Goal: Task Accomplishment & Management: Manage account settings

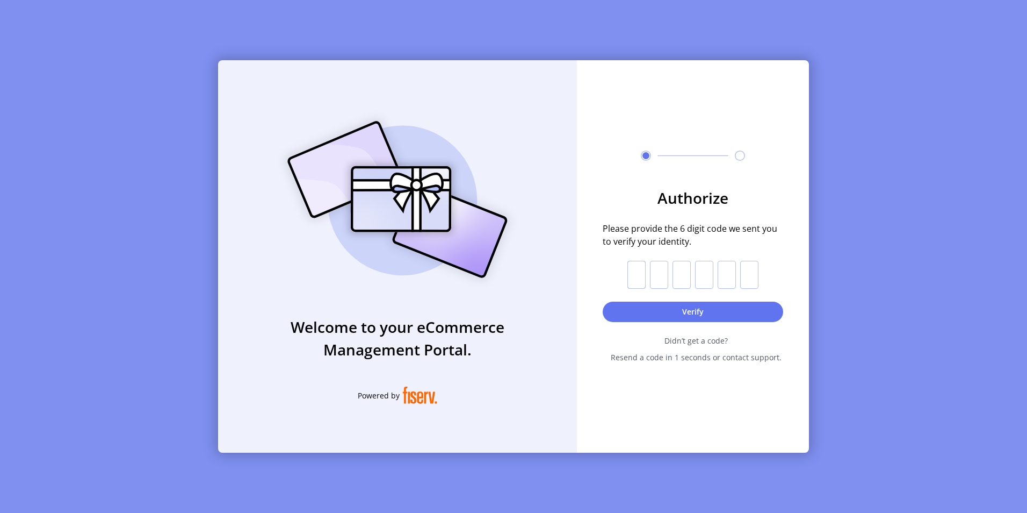
click at [630, 270] on input "text" at bounding box center [637, 275] width 18 height 28
paste input "*"
type input "*"
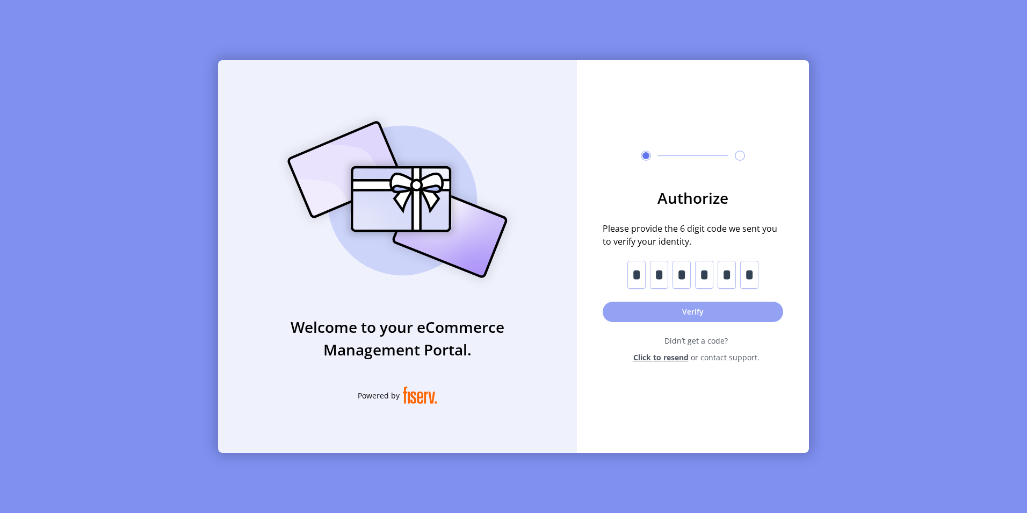
click at [681, 313] on button "Verify" at bounding box center [693, 311] width 181 height 20
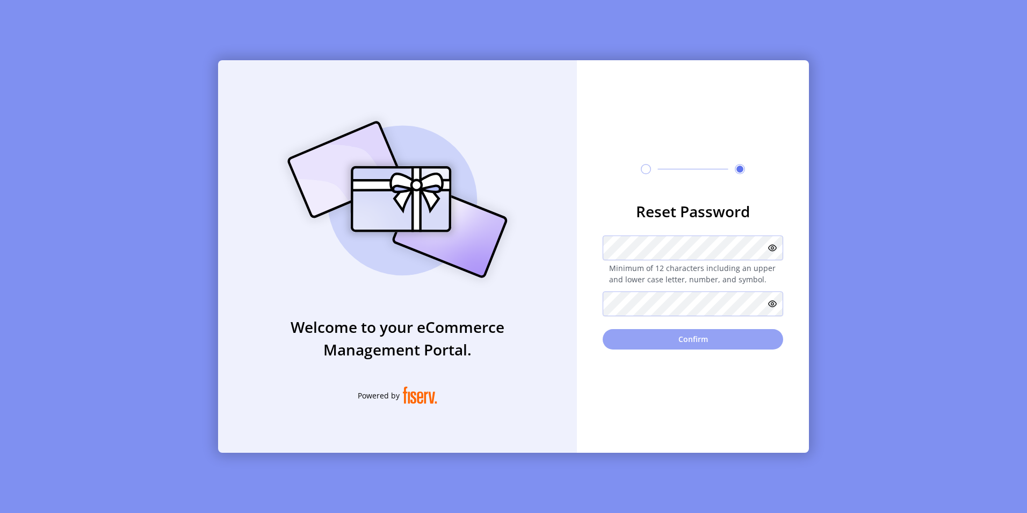
click at [674, 340] on button "Confirm" at bounding box center [693, 339] width 181 height 20
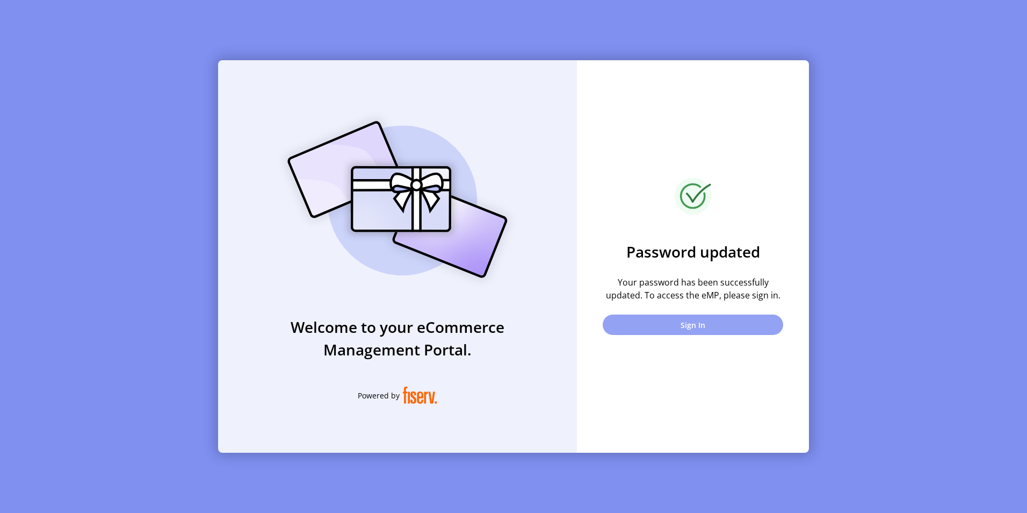
click at [711, 323] on button "Sign In" at bounding box center [693, 324] width 181 height 20
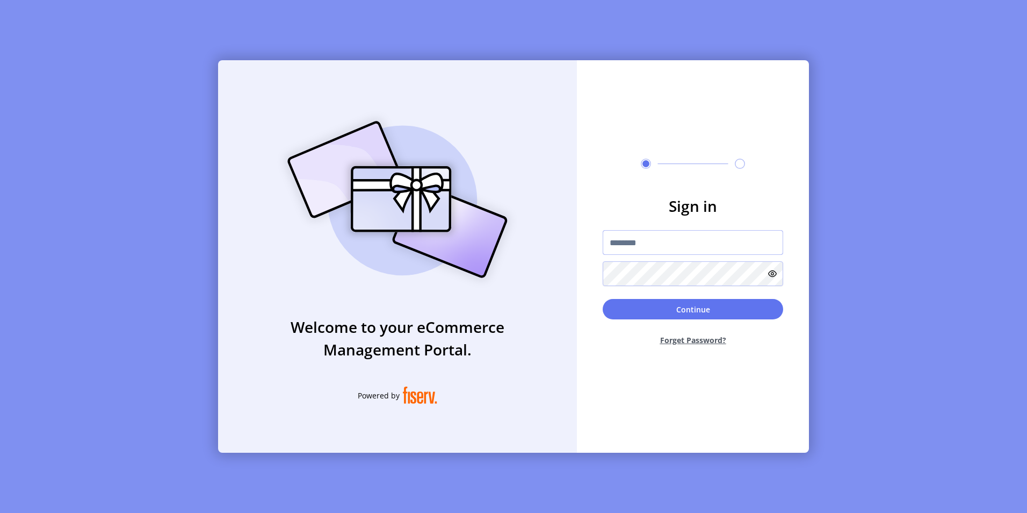
click at [641, 246] on input "text" at bounding box center [693, 242] width 181 height 25
paste input "**********"
type input "**********"
click at [603, 299] on button "Continue" at bounding box center [693, 309] width 181 height 20
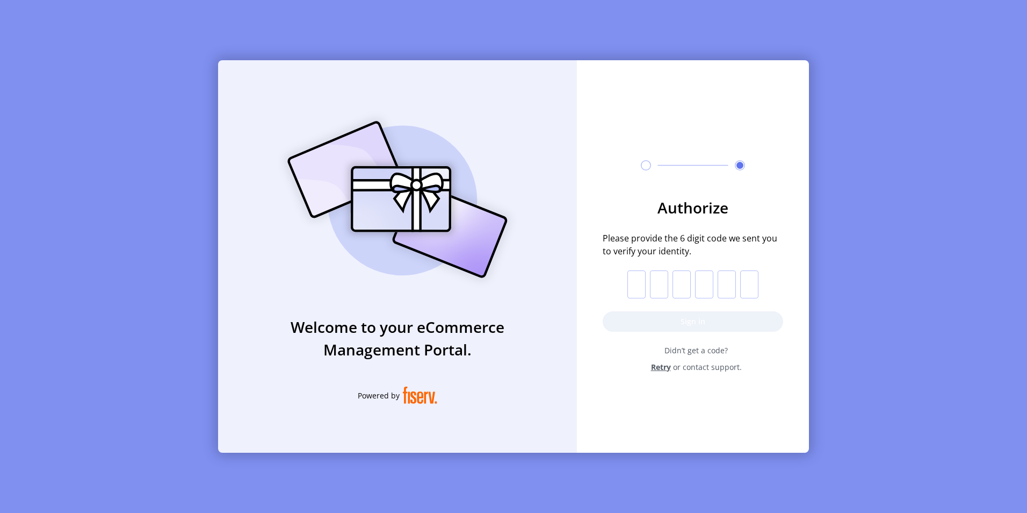
click at [645, 275] on input "text" at bounding box center [637, 284] width 18 height 28
paste input "*"
type input "*"
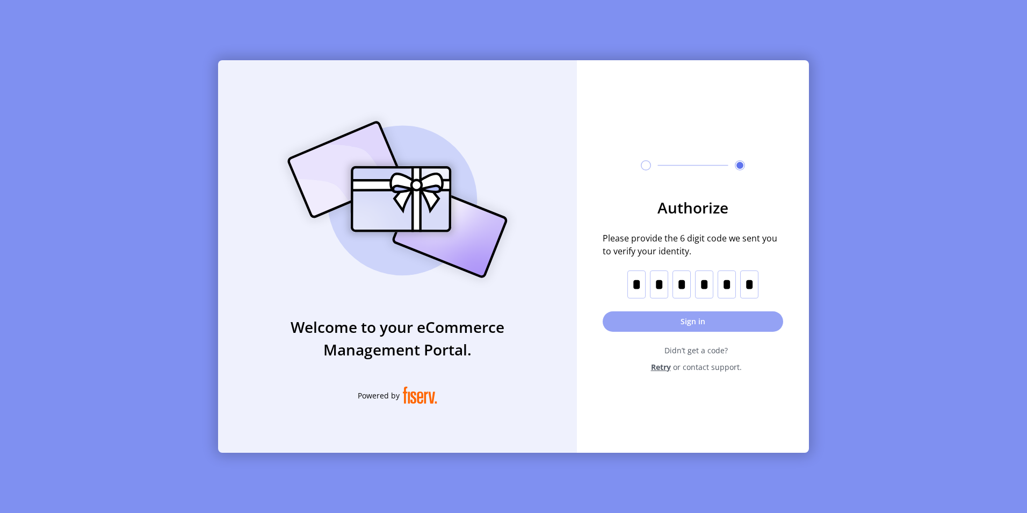
click at [687, 325] on button "Sign in" at bounding box center [693, 321] width 181 height 20
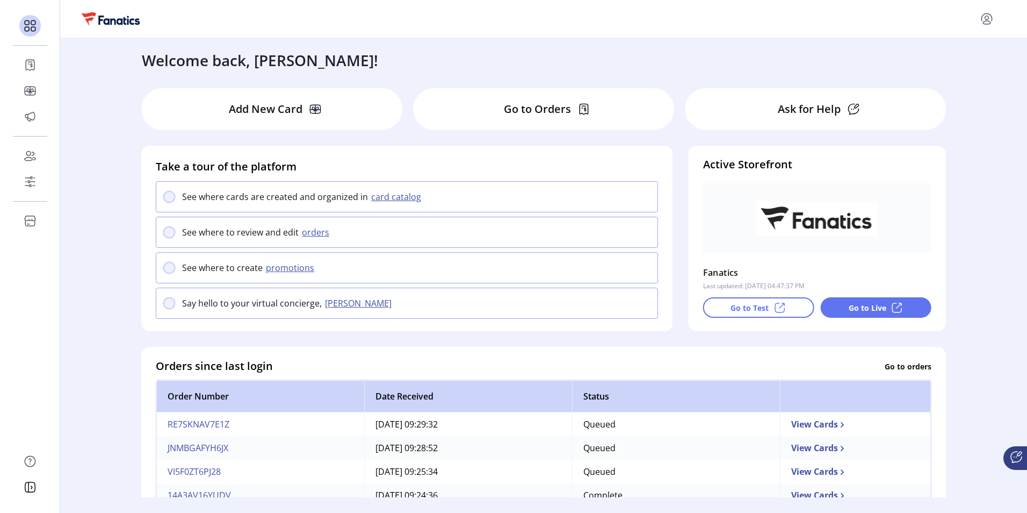
click at [170, 200] on 2311 at bounding box center [169, 196] width 11 height 11
click at [169, 235] on 2311 at bounding box center [169, 232] width 11 height 11
click at [168, 273] on 2311 at bounding box center [169, 267] width 11 height 11
click at [389, 200] on button "card catalog" at bounding box center [398, 196] width 60 height 13
click at [172, 203] on div "See where cards are created and organized in card catalog" at bounding box center [407, 196] width 502 height 30
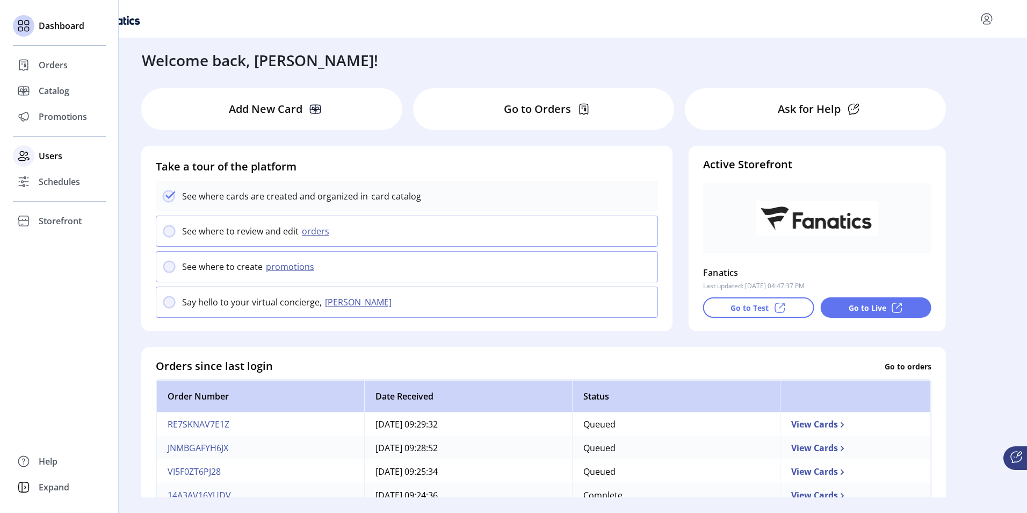
click at [46, 158] on span "Users" at bounding box center [51, 155] width 24 height 13
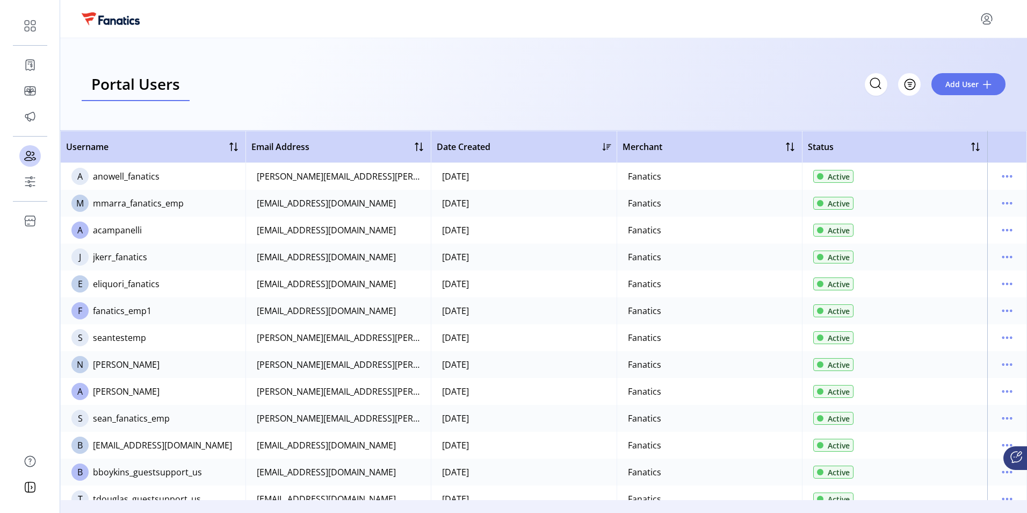
click at [84, 229] on div "A" at bounding box center [79, 229] width 17 height 17
click at [115, 232] on div "acampanelli" at bounding box center [117, 230] width 49 height 13
click at [1004, 228] on icon "menu" at bounding box center [1007, 229] width 17 height 17
click at [952, 253] on span "Edit Details" at bounding box center [956, 251] width 89 height 9
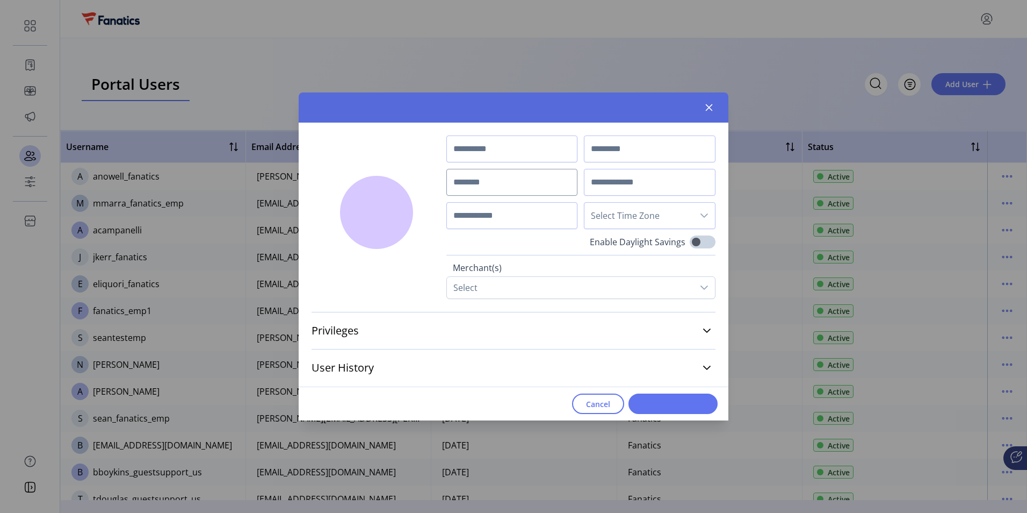
type input "******"
type input "**********"
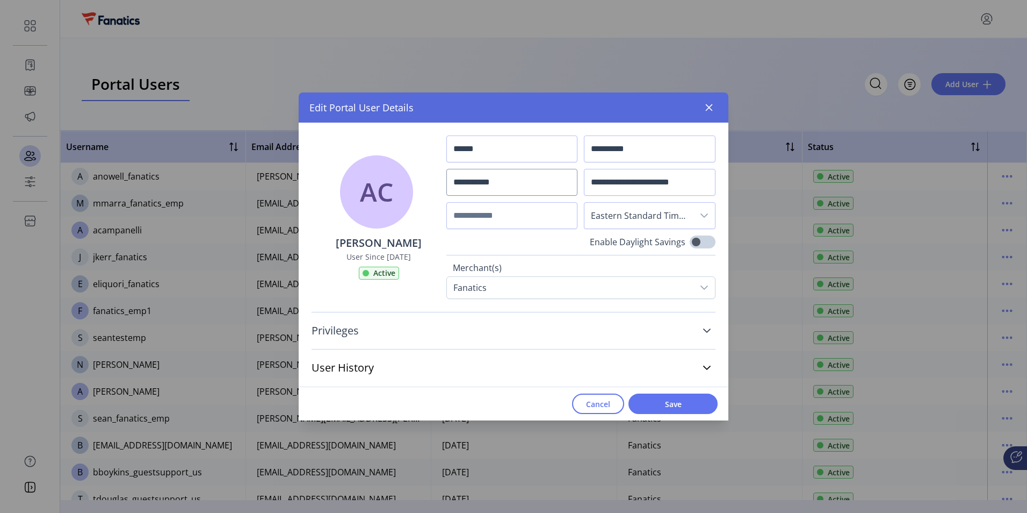
click at [704, 331] on icon at bounding box center [707, 330] width 9 height 9
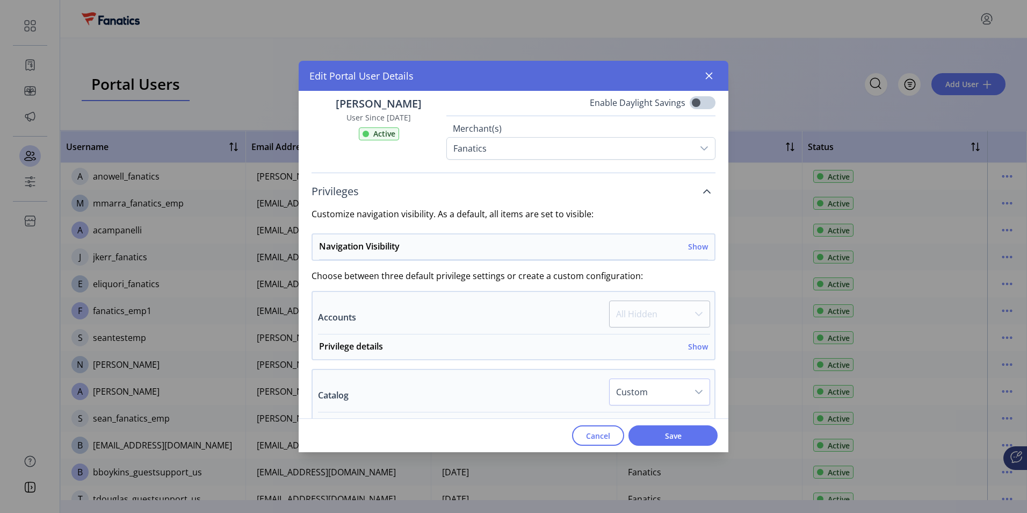
scroll to position [161, 0]
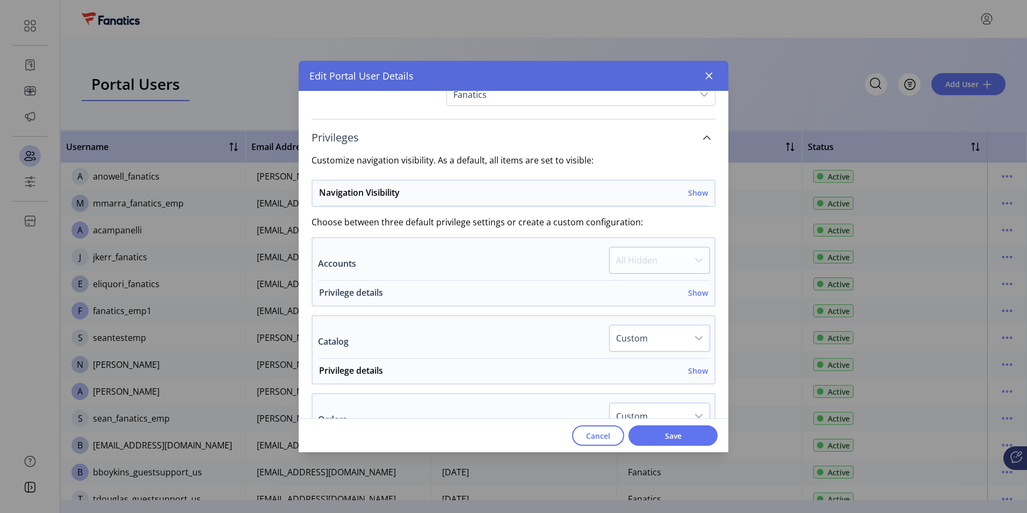
click at [690, 292] on h6 "Show" at bounding box center [698, 292] width 20 height 11
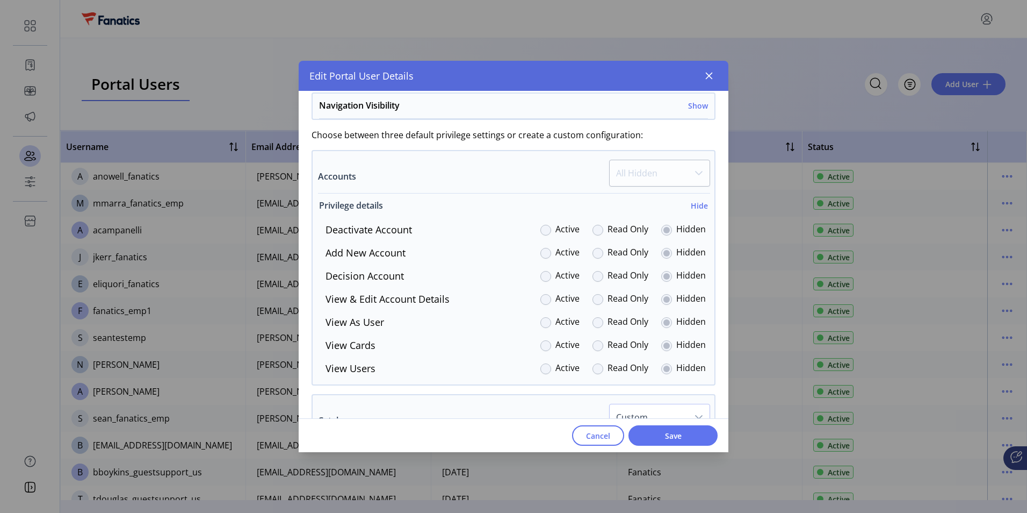
scroll to position [269, 0]
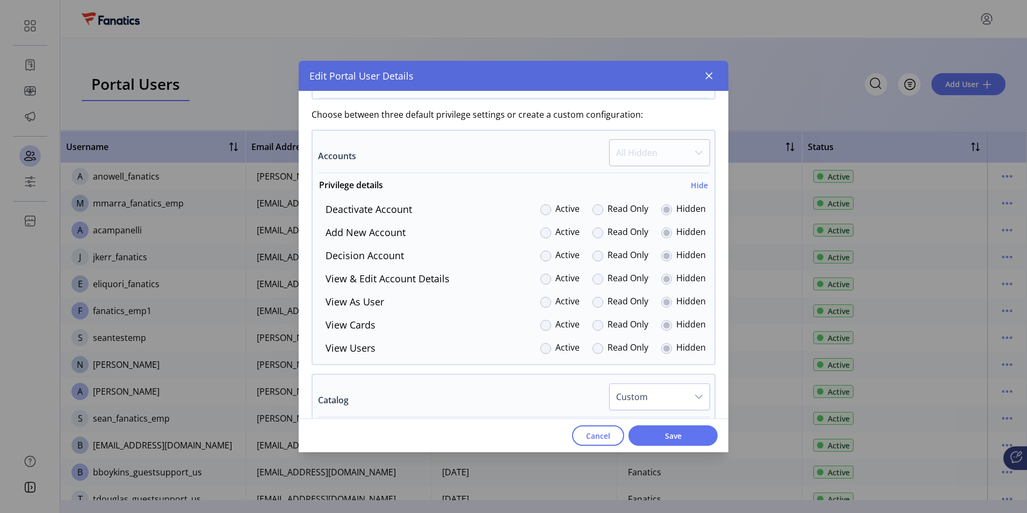
click at [543, 212] on div at bounding box center [546, 209] width 11 height 11
click at [545, 207] on div at bounding box center [546, 209] width 11 height 11
click at [541, 209] on div at bounding box center [546, 209] width 11 height 11
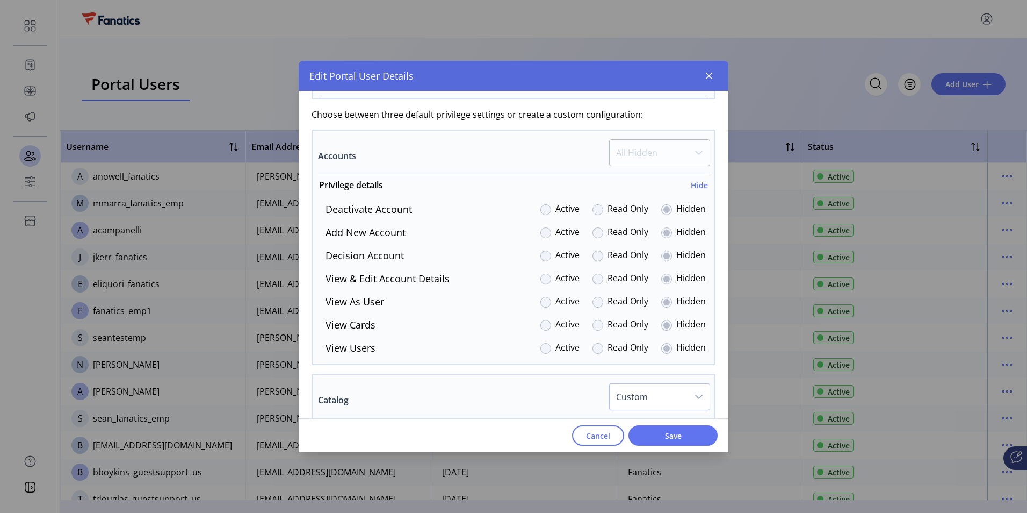
click at [541, 209] on div at bounding box center [546, 209] width 11 height 11
click at [602, 212] on div "Read Only" at bounding box center [621, 209] width 56 height 15
click at [593, 211] on div at bounding box center [598, 209] width 11 height 11
click at [542, 214] on div at bounding box center [546, 209] width 11 height 11
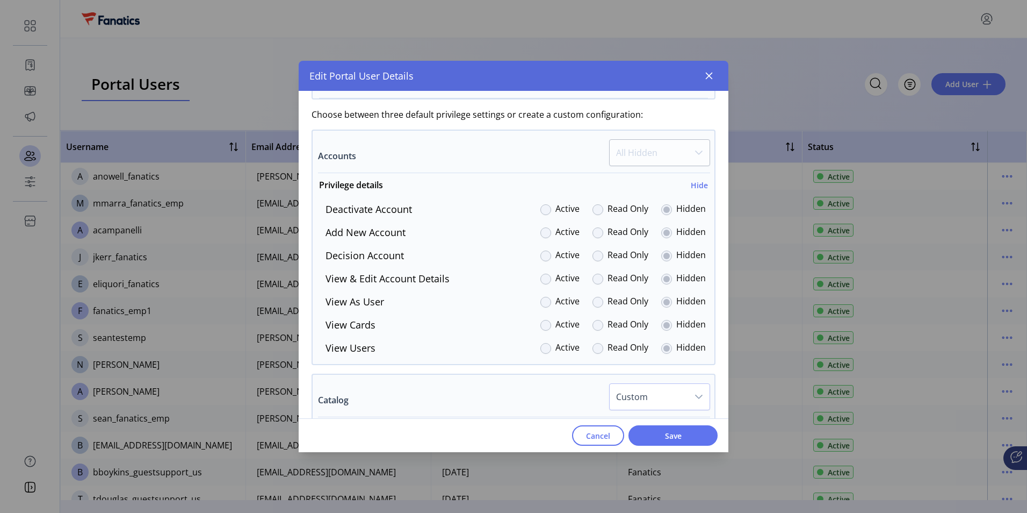
click at [542, 234] on div at bounding box center [546, 232] width 11 height 11
click at [541, 250] on div at bounding box center [546, 255] width 11 height 11
drag, startPoint x: 539, startPoint y: 257, endPoint x: 544, endPoint y: 277, distance: 20.6
click at [541, 257] on div at bounding box center [546, 255] width 11 height 11
click at [543, 283] on div at bounding box center [546, 279] width 11 height 11
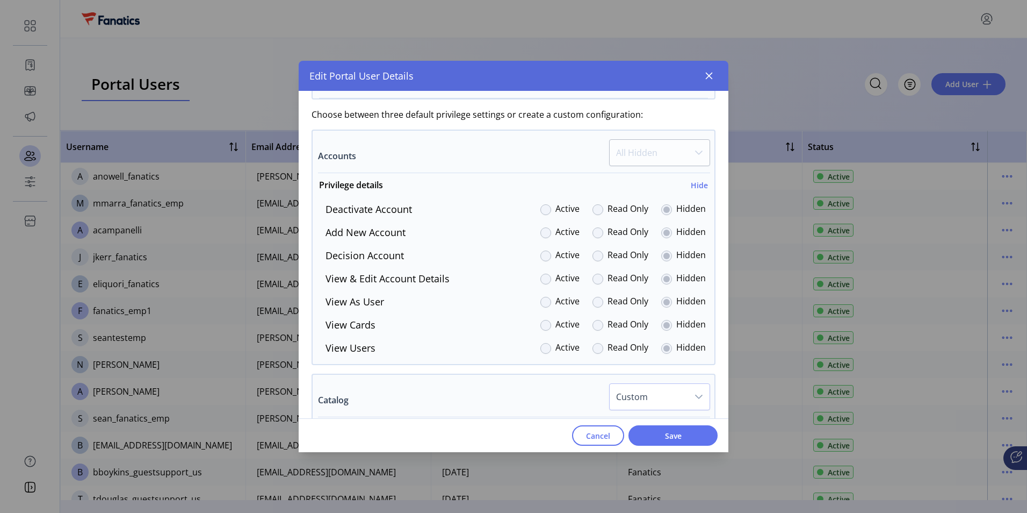
click at [541, 303] on div at bounding box center [546, 302] width 11 height 11
click at [541, 329] on div at bounding box center [546, 325] width 11 height 11
click at [541, 354] on p-radiobutton at bounding box center [546, 348] width 11 height 15
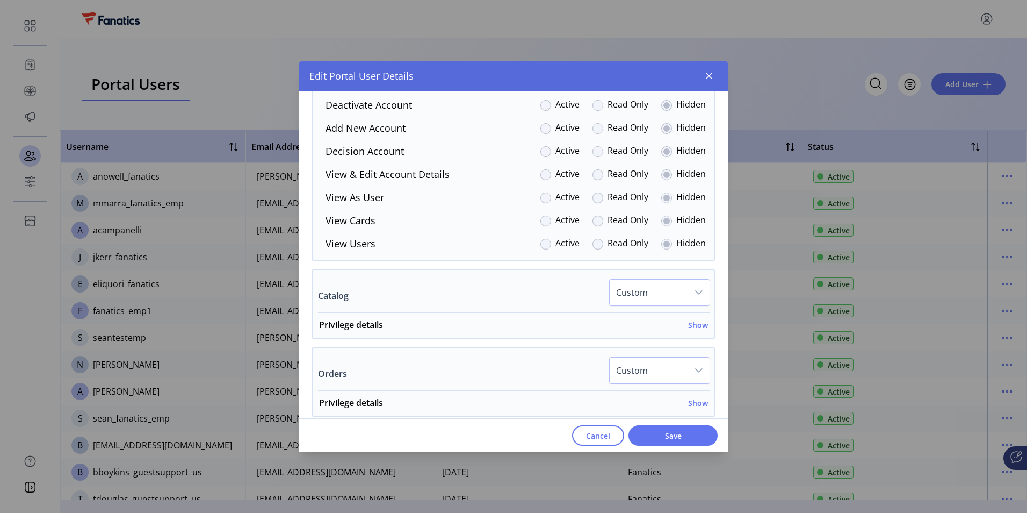
scroll to position [484, 0]
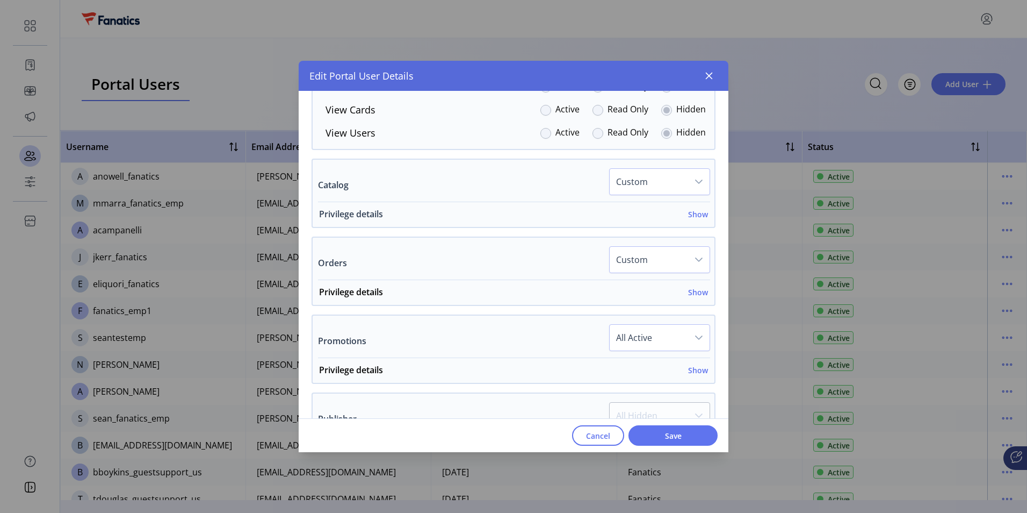
click at [693, 212] on h6 "Show" at bounding box center [698, 213] width 20 height 11
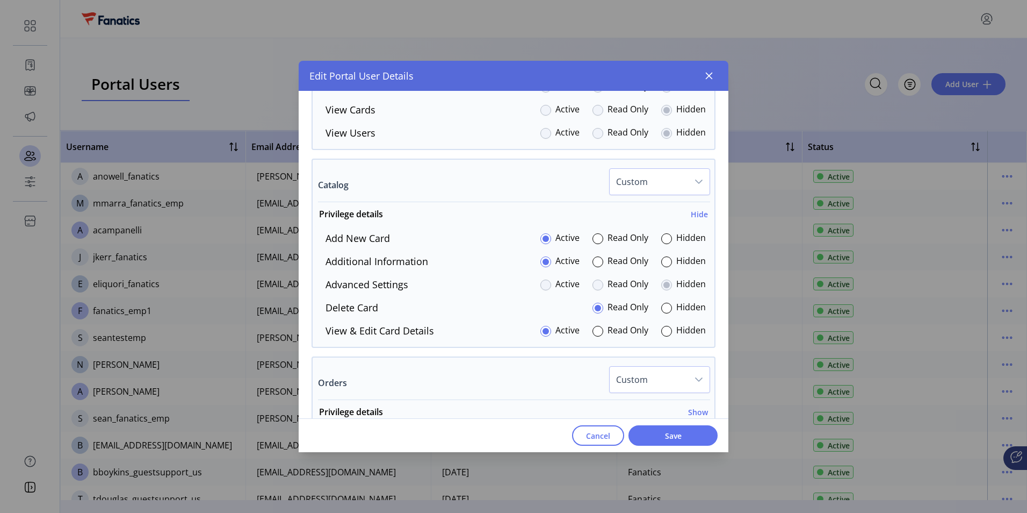
click at [543, 286] on div at bounding box center [546, 284] width 11 height 11
click at [542, 285] on div at bounding box center [546, 284] width 11 height 11
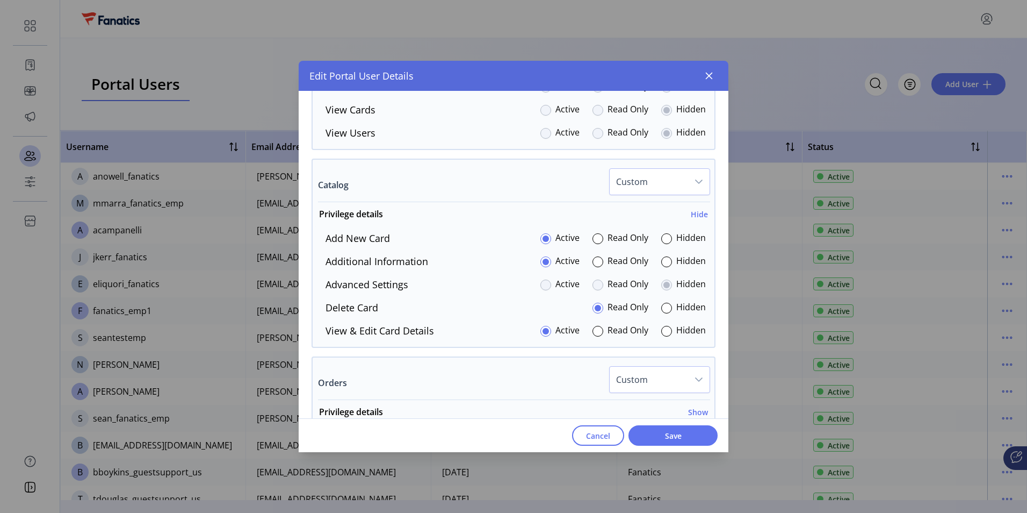
click at [542, 285] on div at bounding box center [546, 284] width 11 height 11
click at [594, 287] on div at bounding box center [598, 284] width 11 height 11
click at [661, 282] on div at bounding box center [666, 284] width 11 height 11
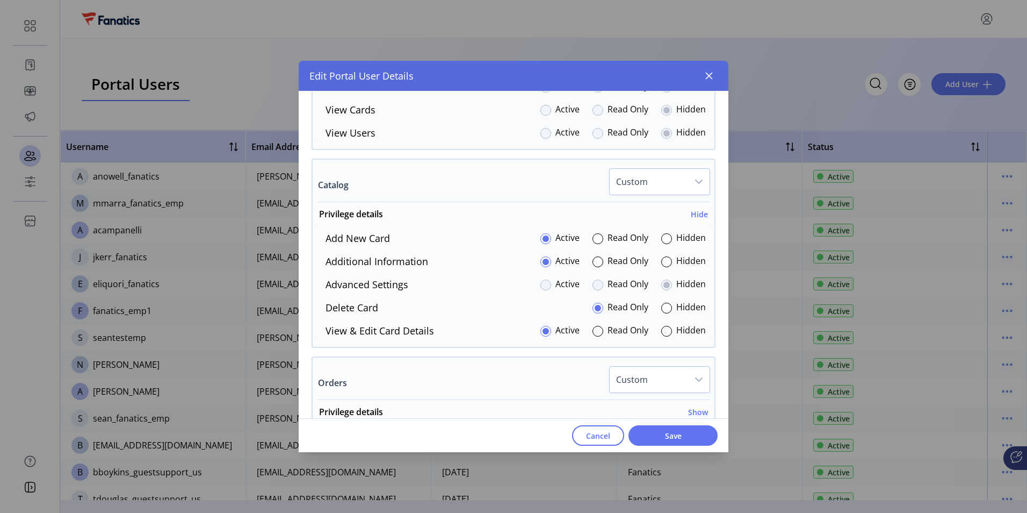
click at [541, 286] on div at bounding box center [546, 284] width 11 height 11
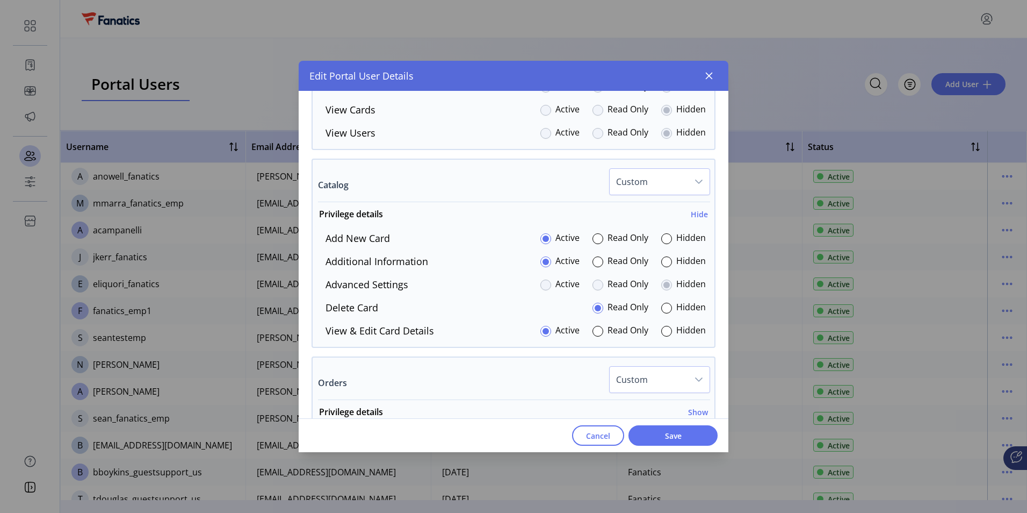
click at [541, 286] on div at bounding box center [546, 284] width 11 height 11
drag, startPoint x: 544, startPoint y: 286, endPoint x: 574, endPoint y: 290, distance: 30.3
click at [562, 289] on div "Active" at bounding box center [560, 284] width 39 height 15
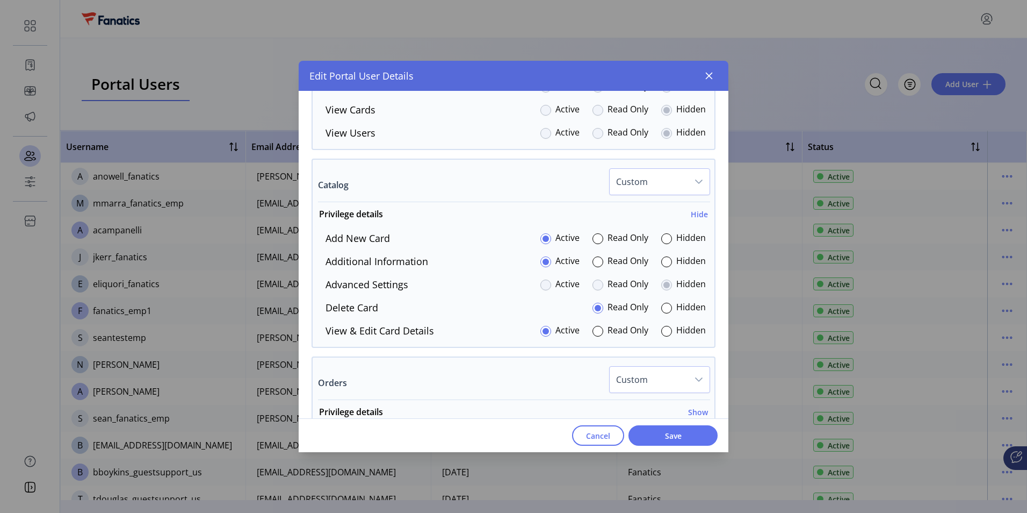
click at [595, 283] on div at bounding box center [598, 284] width 11 height 11
drag, startPoint x: 660, startPoint y: 287, endPoint x: 523, endPoint y: 299, distance: 137.0
click at [661, 287] on div at bounding box center [666, 284] width 11 height 11
click at [541, 284] on div at bounding box center [546, 284] width 11 height 11
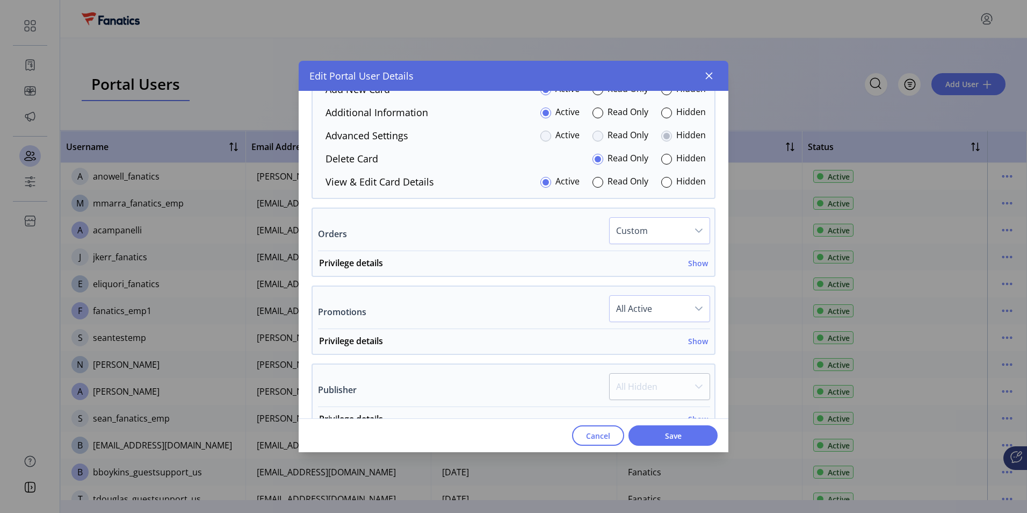
scroll to position [645, 0]
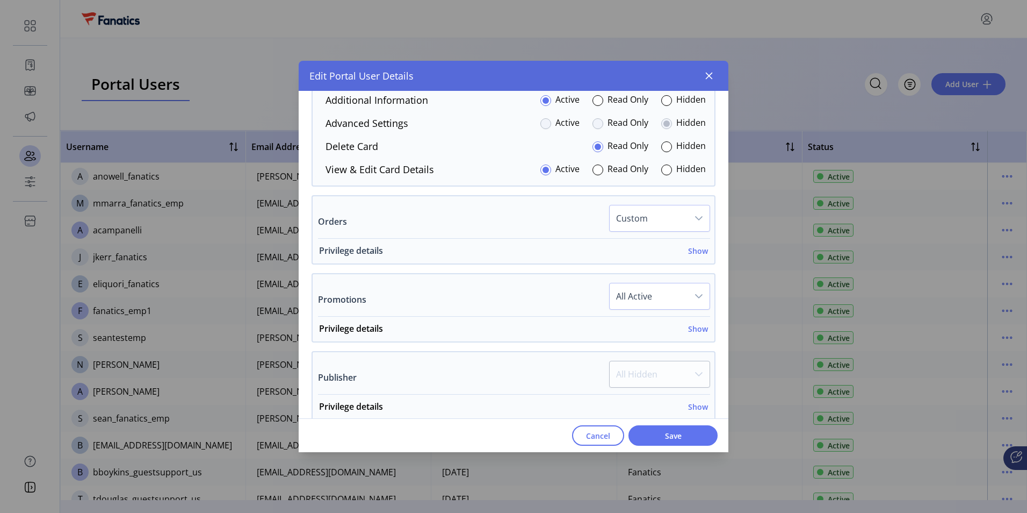
click at [694, 249] on h6 "Show" at bounding box center [698, 250] width 20 height 11
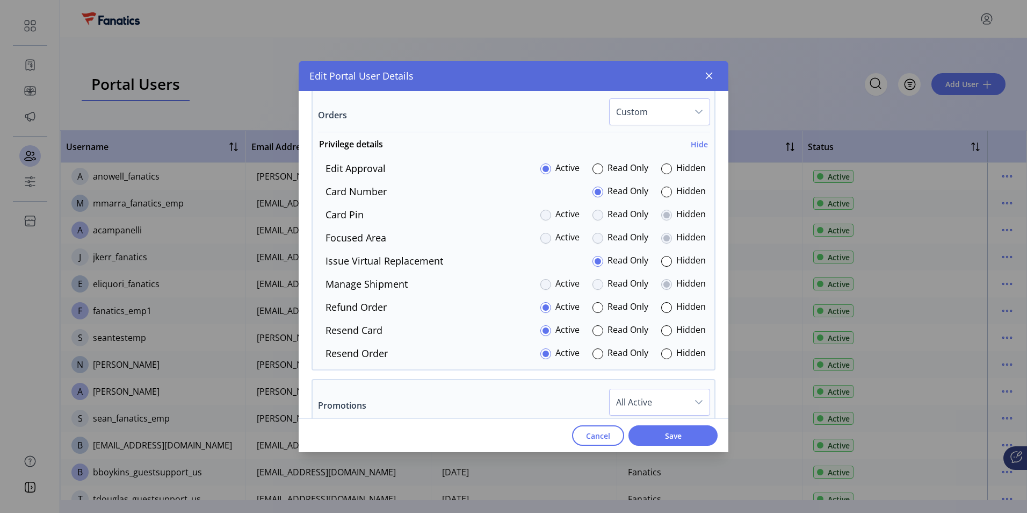
scroll to position [752, 0]
click at [542, 214] on div at bounding box center [546, 213] width 11 height 11
click at [542, 240] on div at bounding box center [546, 237] width 11 height 11
click at [541, 287] on div at bounding box center [546, 283] width 11 height 11
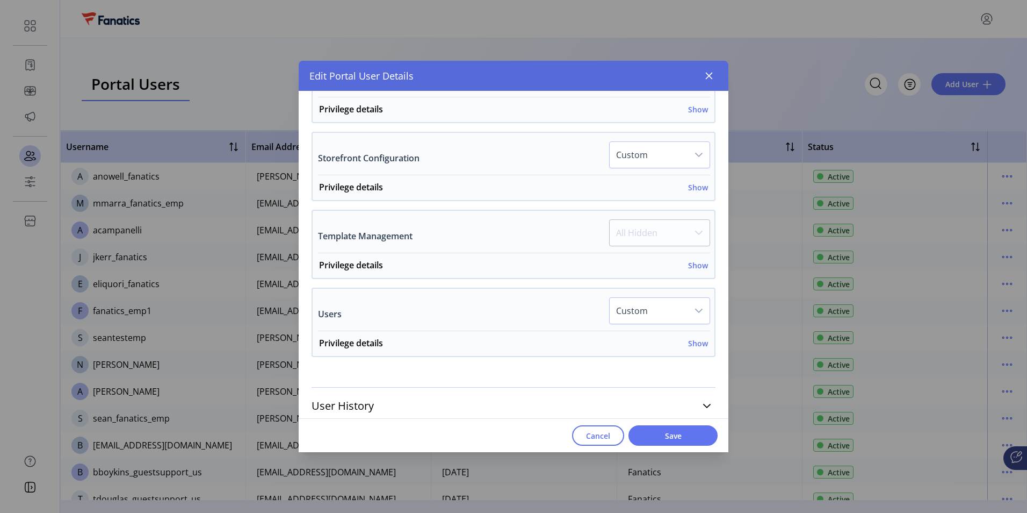
scroll to position [1236, 0]
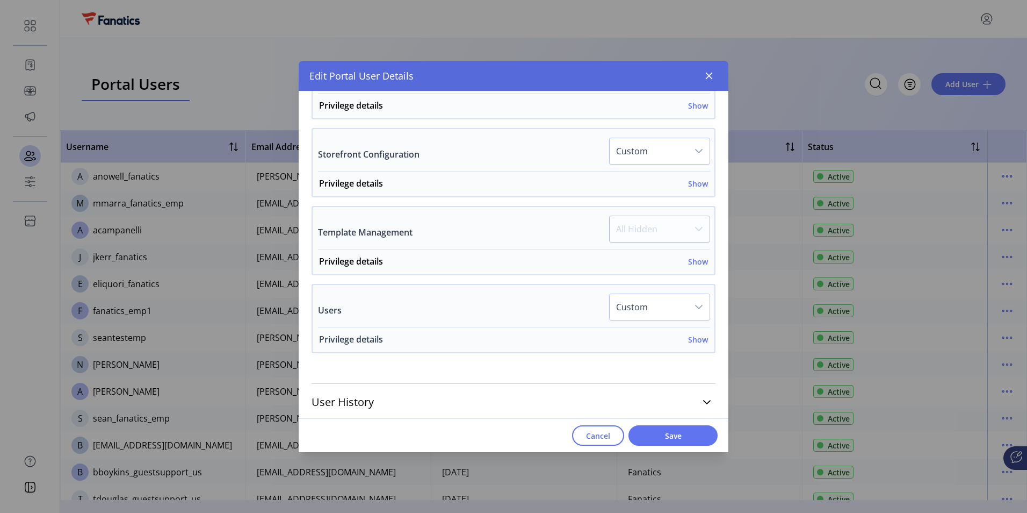
click at [694, 341] on h6 "Show" at bounding box center [698, 339] width 20 height 11
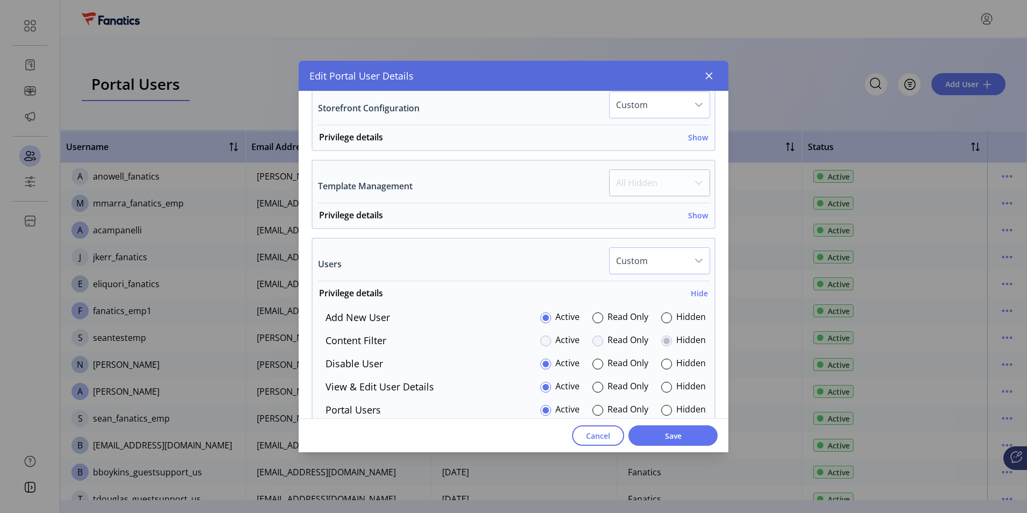
scroll to position [1343, 0]
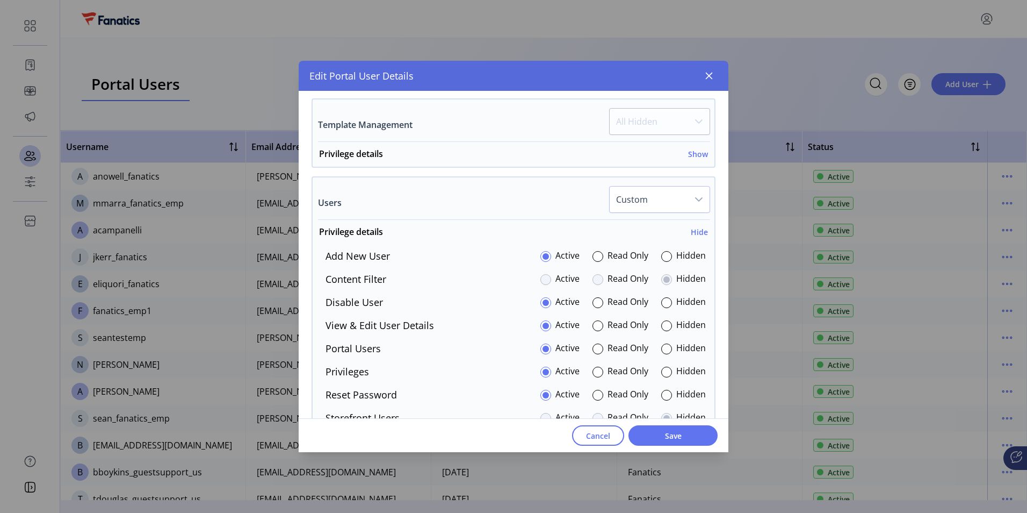
drag, startPoint x: 543, startPoint y: 279, endPoint x: 594, endPoint y: 281, distance: 51.1
click at [544, 279] on div at bounding box center [546, 279] width 11 height 11
drag, startPoint x: 595, startPoint y: 280, endPoint x: 606, endPoint y: 280, distance: 10.7
click at [606, 280] on div "Read Only" at bounding box center [621, 279] width 56 height 15
click at [662, 277] on div at bounding box center [666, 279] width 11 height 11
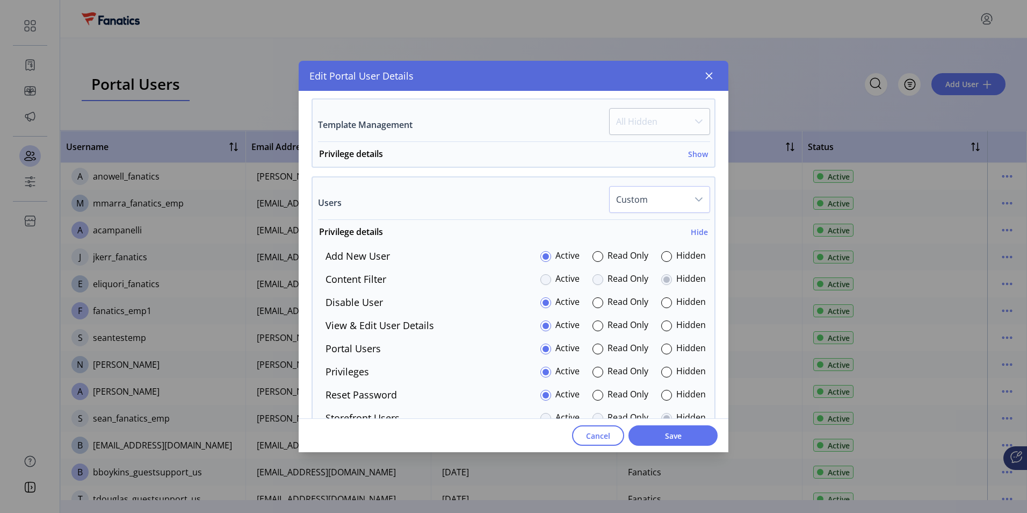
scroll to position [1428, 0]
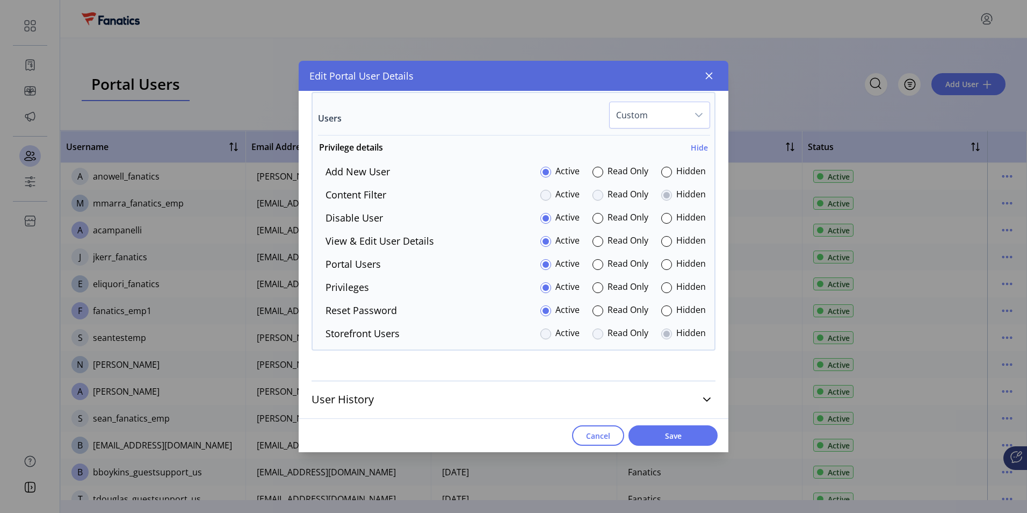
drag, startPoint x: 542, startPoint y: 334, endPoint x: 573, endPoint y: 336, distance: 31.2
click at [542, 335] on div at bounding box center [546, 333] width 11 height 11
click at [595, 332] on div at bounding box center [598, 333] width 11 height 11
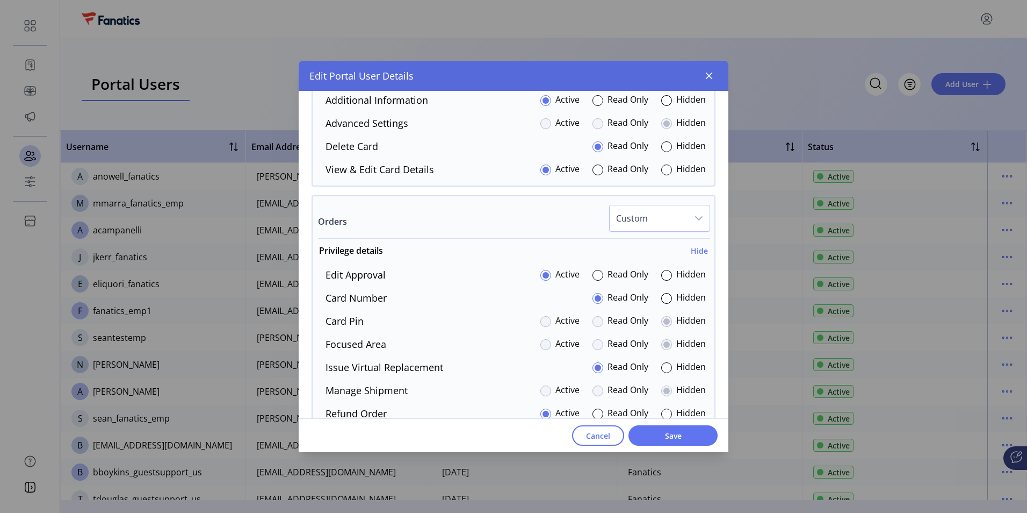
scroll to position [484, 0]
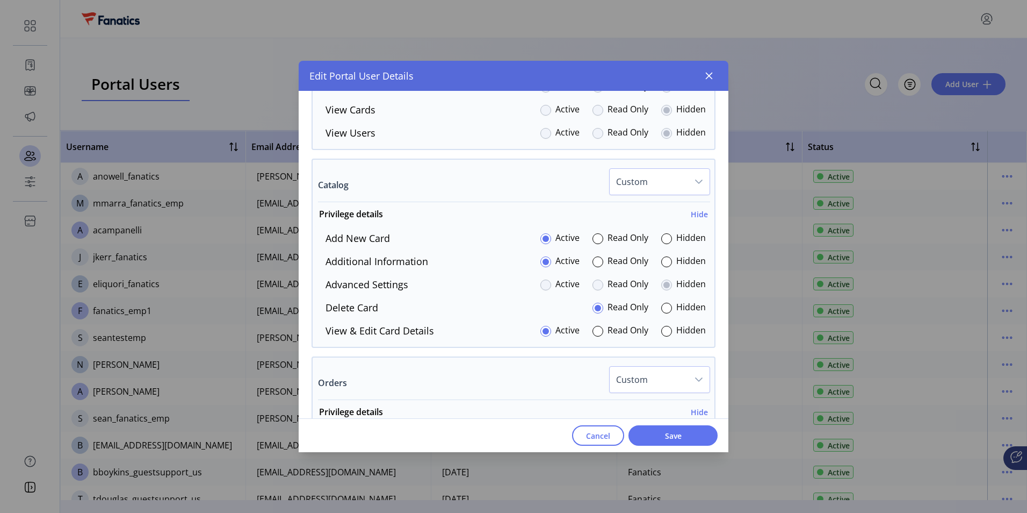
drag, startPoint x: 540, startPoint y: 285, endPoint x: 577, endPoint y: 284, distance: 37.1
click at [541, 284] on div at bounding box center [546, 284] width 11 height 11
drag, startPoint x: 593, startPoint y: 284, endPoint x: 654, endPoint y: 289, distance: 61.4
click at [599, 285] on div "Read Only" at bounding box center [621, 284] width 56 height 15
click at [663, 285] on div at bounding box center [666, 284] width 11 height 11
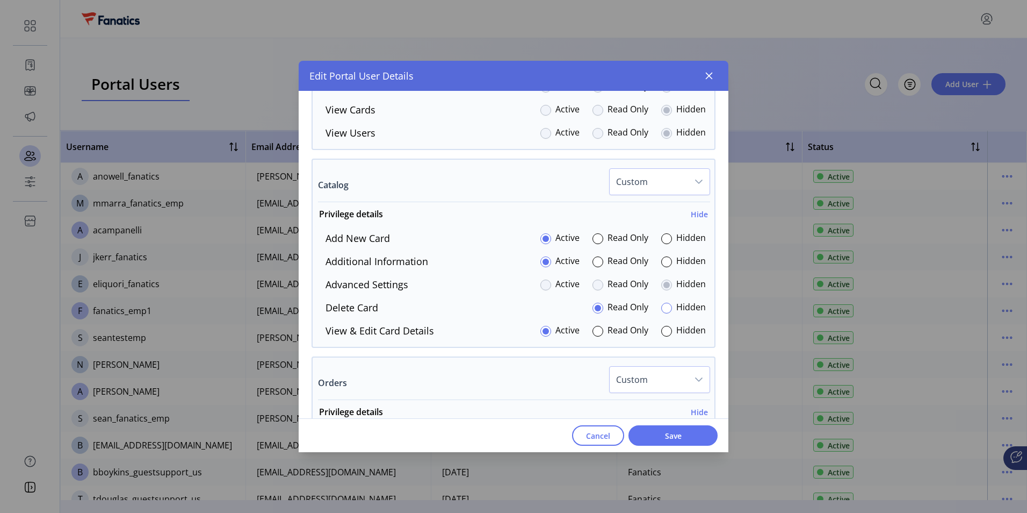
click at [663, 308] on div at bounding box center [666, 308] width 11 height 11
click at [593, 308] on div at bounding box center [598, 308] width 11 height 11
click at [541, 286] on div at bounding box center [546, 284] width 11 height 11
click at [594, 262] on div at bounding box center [598, 261] width 11 height 11
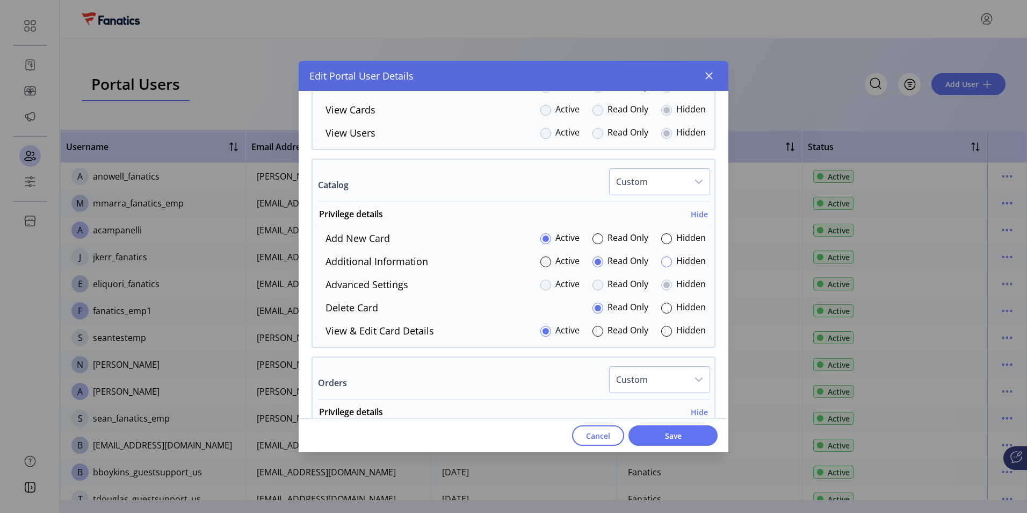
click at [663, 261] on div at bounding box center [666, 261] width 11 height 11
click at [542, 263] on div at bounding box center [546, 261] width 11 height 11
click at [593, 278] on p-radiobutton at bounding box center [598, 284] width 11 height 15
drag, startPoint x: 594, startPoint y: 284, endPoint x: 550, endPoint y: 285, distance: 43.5
click at [593, 284] on div at bounding box center [598, 284] width 11 height 11
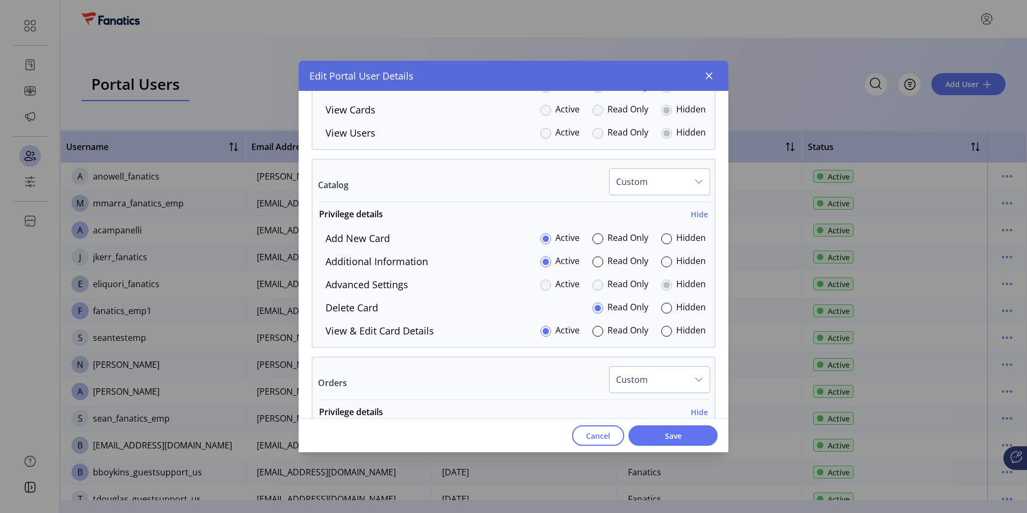
drag, startPoint x: 542, startPoint y: 286, endPoint x: 613, endPoint y: 292, distance: 71.2
click at [546, 286] on div at bounding box center [546, 284] width 11 height 11
click at [665, 283] on div at bounding box center [666, 284] width 11 height 11
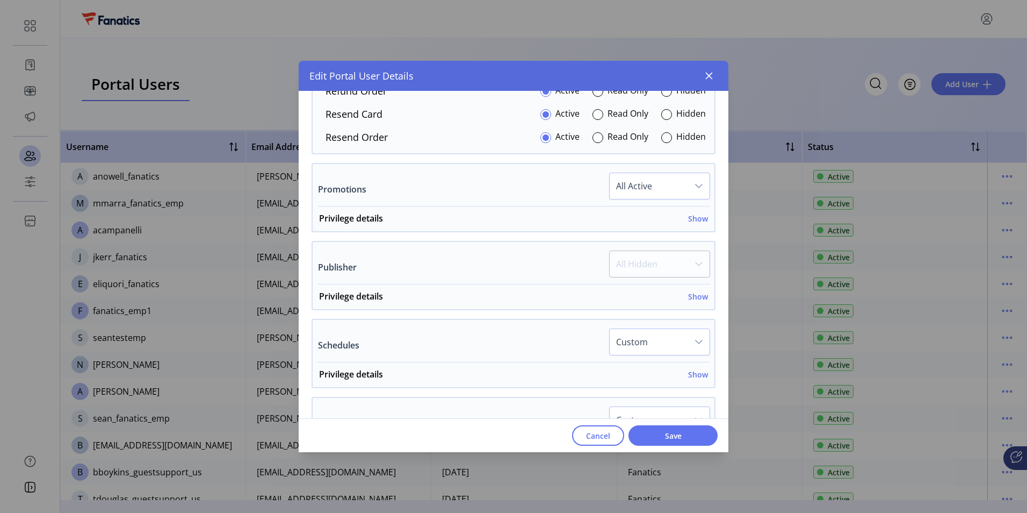
scroll to position [1021, 0]
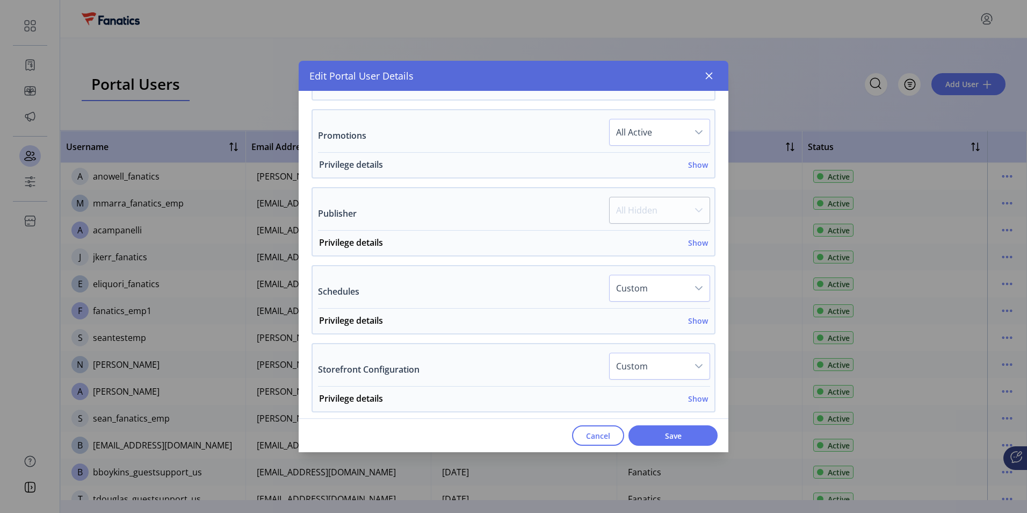
click at [699, 165] on h6 "Show" at bounding box center [698, 164] width 20 height 11
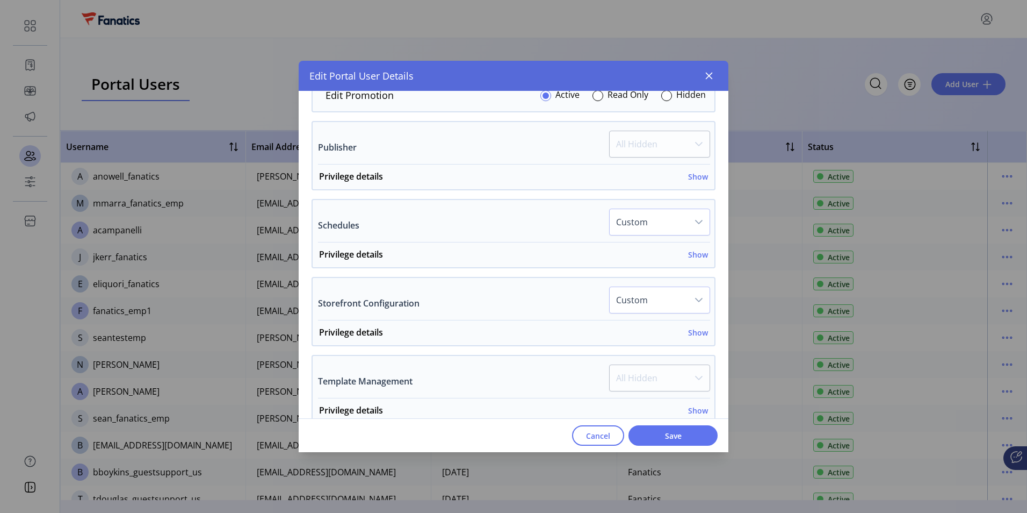
scroll to position [1182, 0]
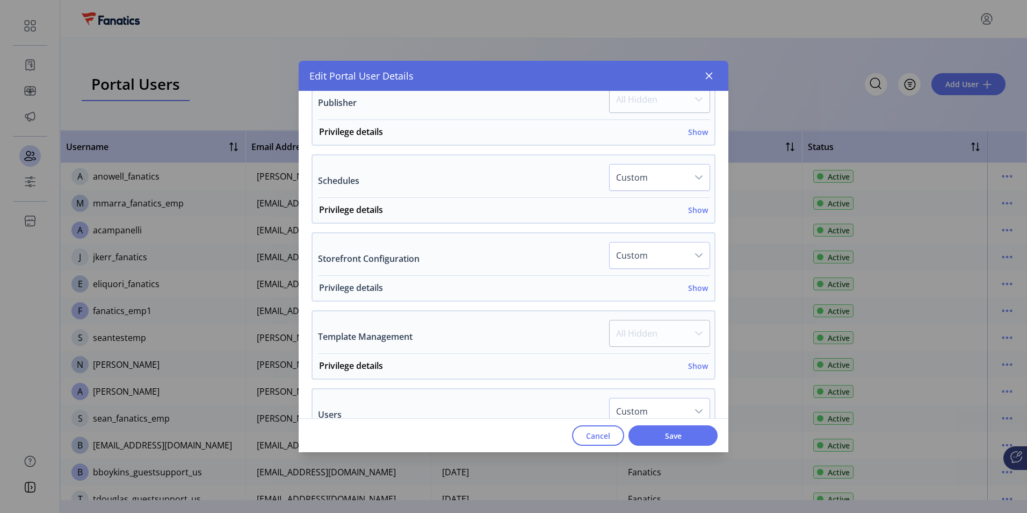
click at [696, 290] on h6 "Show" at bounding box center [698, 287] width 20 height 11
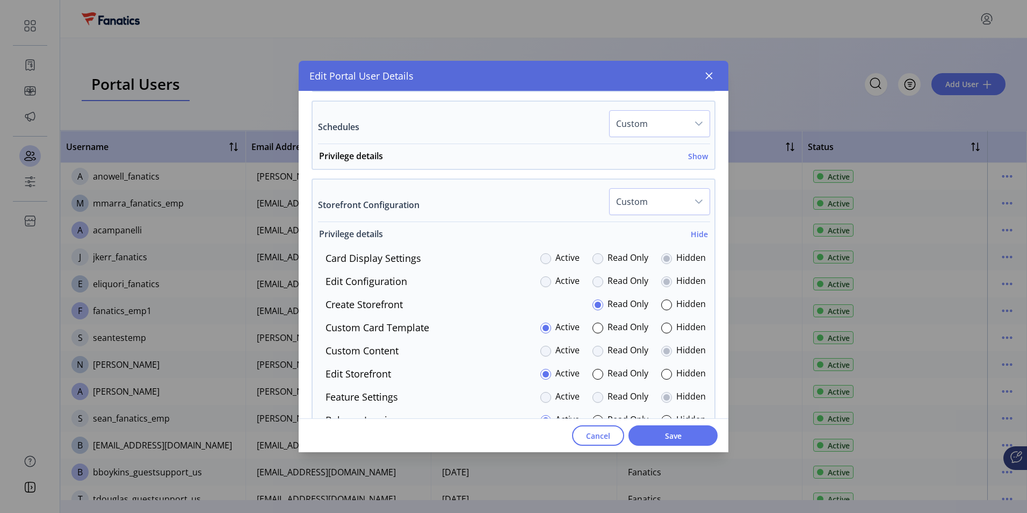
scroll to position [1290, 0]
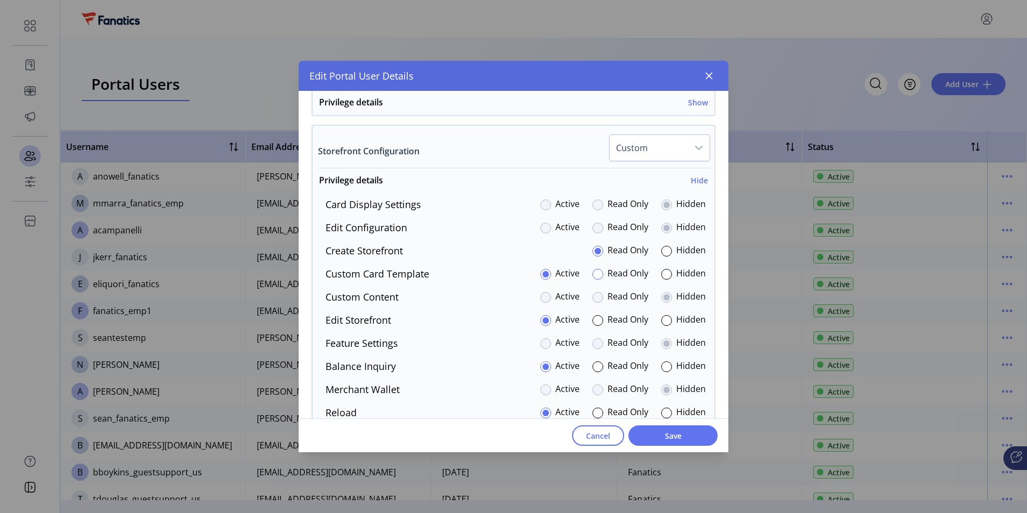
click at [594, 275] on div at bounding box center [598, 274] width 11 height 11
drag, startPoint x: 661, startPoint y: 274, endPoint x: 614, endPoint y: 278, distance: 48.0
click at [661, 274] on div at bounding box center [666, 274] width 11 height 11
click at [542, 278] on div at bounding box center [546, 274] width 11 height 11
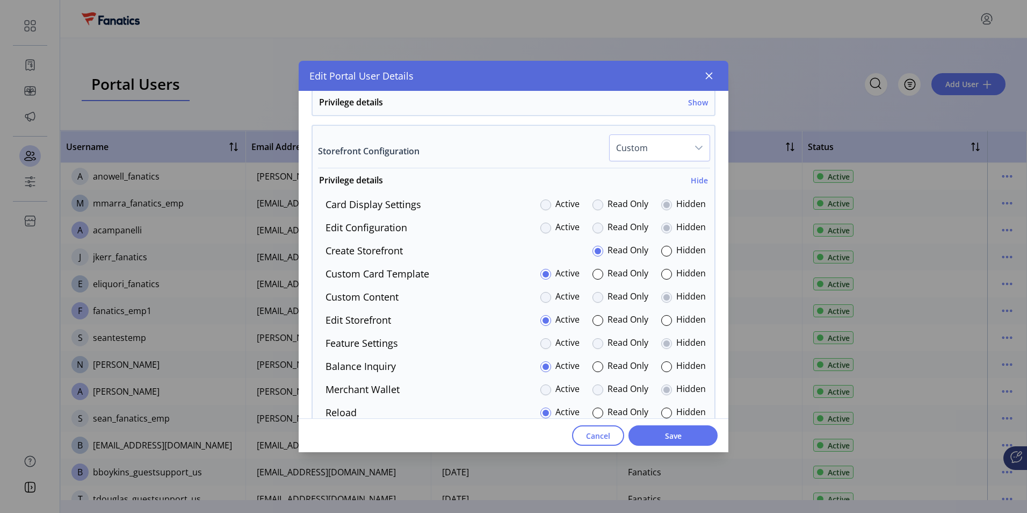
drag, startPoint x: 541, startPoint y: 204, endPoint x: 542, endPoint y: 211, distance: 7.1
click at [542, 205] on div at bounding box center [546, 204] width 11 height 11
drag, startPoint x: 543, startPoint y: 226, endPoint x: 579, endPoint y: 213, distance: 38.1
click at [545, 226] on div at bounding box center [546, 227] width 11 height 11
click at [596, 201] on div at bounding box center [598, 204] width 11 height 11
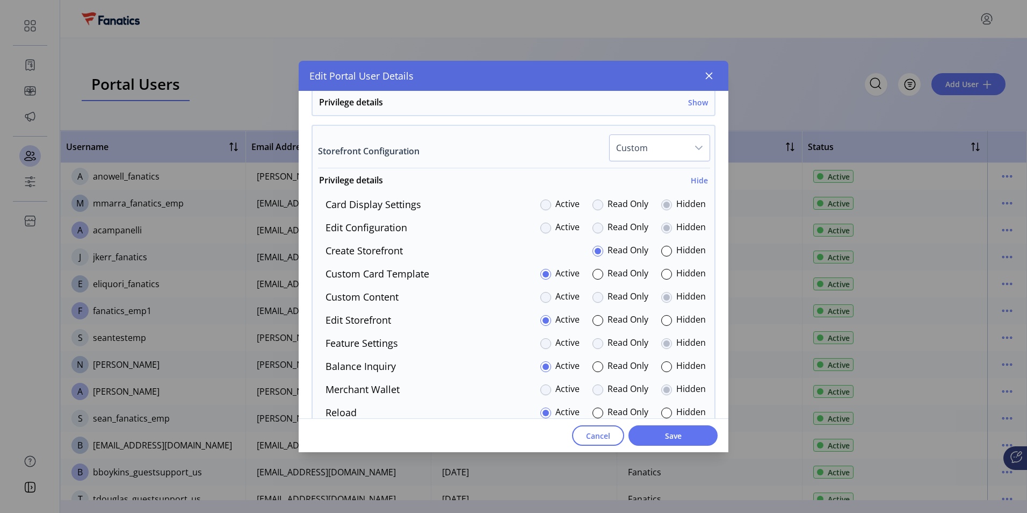
click at [595, 231] on div at bounding box center [598, 227] width 11 height 11
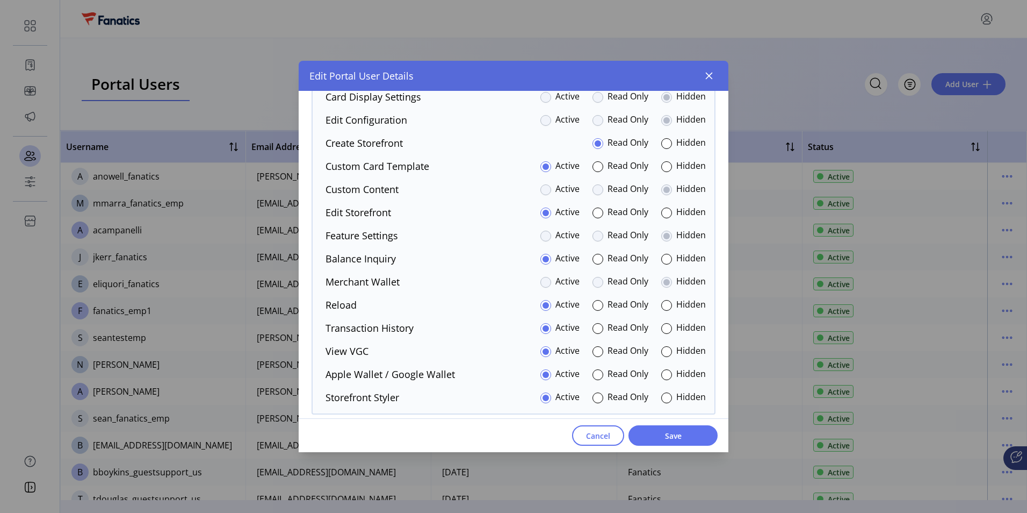
scroll to position [1343, 0]
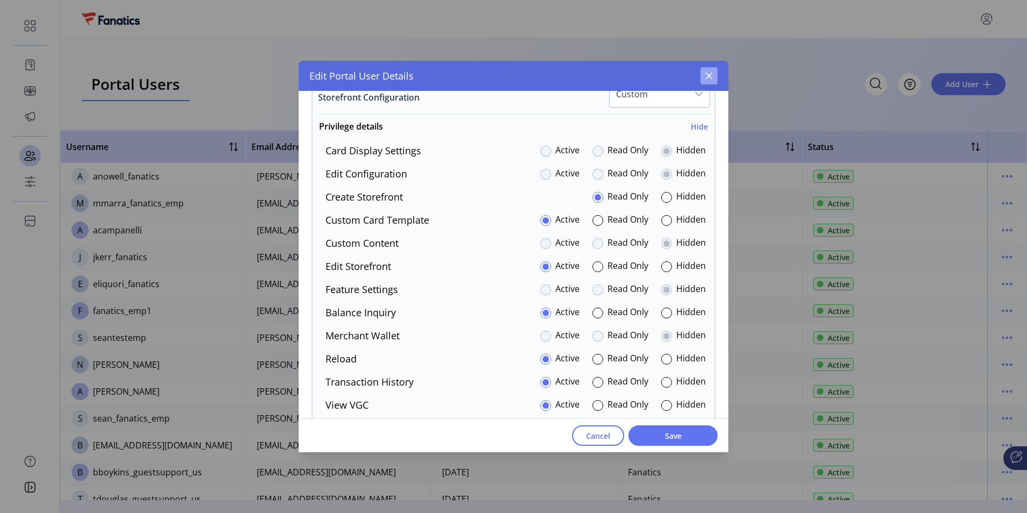
click at [710, 76] on icon "button" at bounding box center [709, 75] width 9 height 9
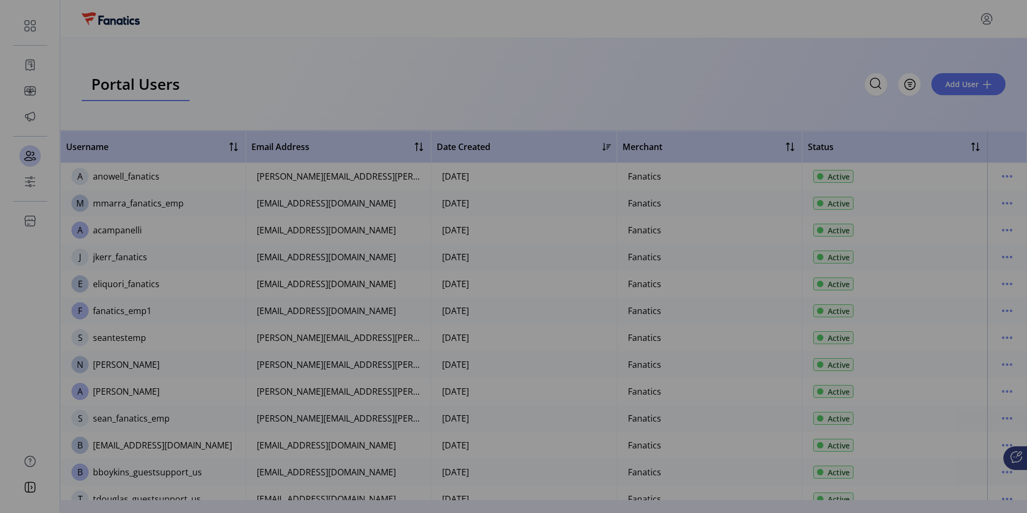
scroll to position [1961, 0]
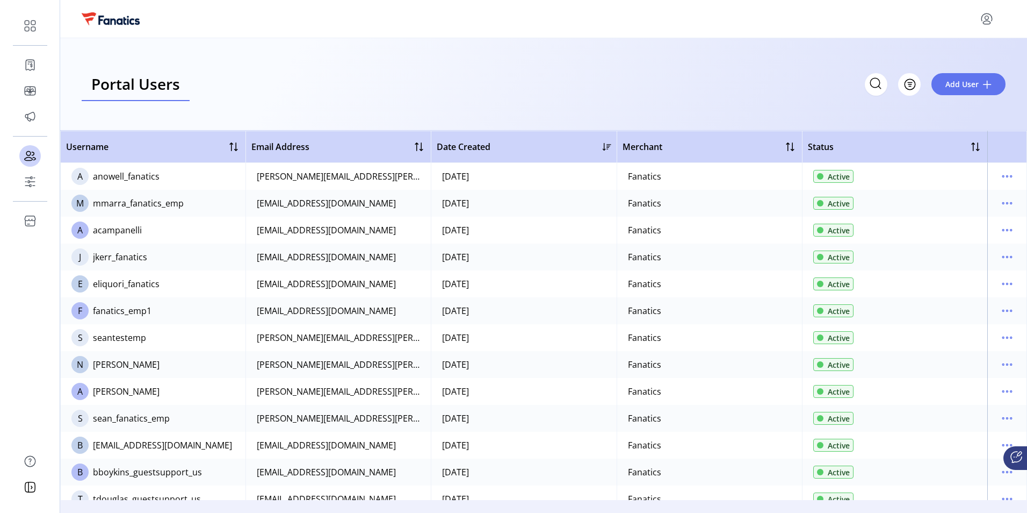
click at [988, 19] on icon "menu" at bounding box center [987, 18] width 17 height 17
click at [947, 61] on span "Sign Out" at bounding box center [948, 61] width 81 height 9
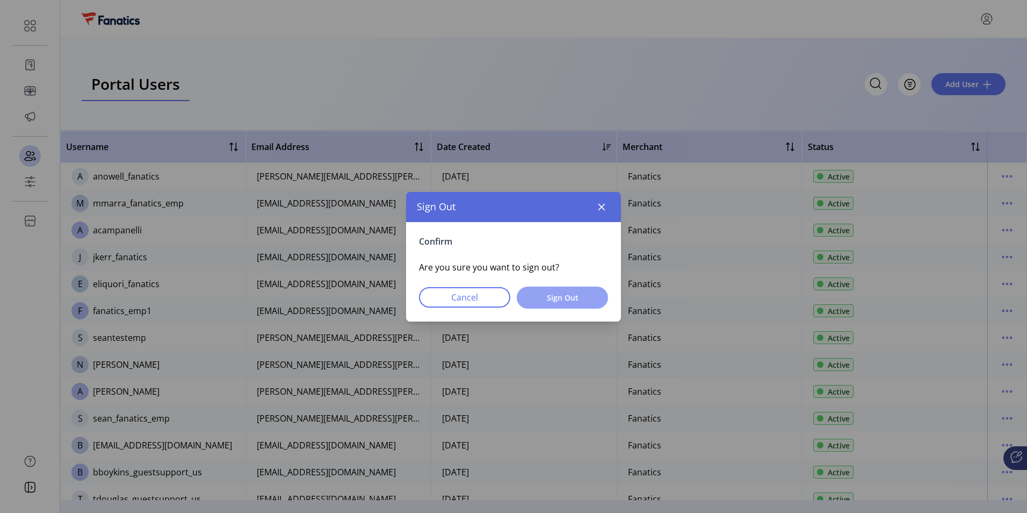
click at [553, 300] on span "Sign Out" at bounding box center [562, 297] width 63 height 11
